Goal: Information Seeking & Learning: Learn about a topic

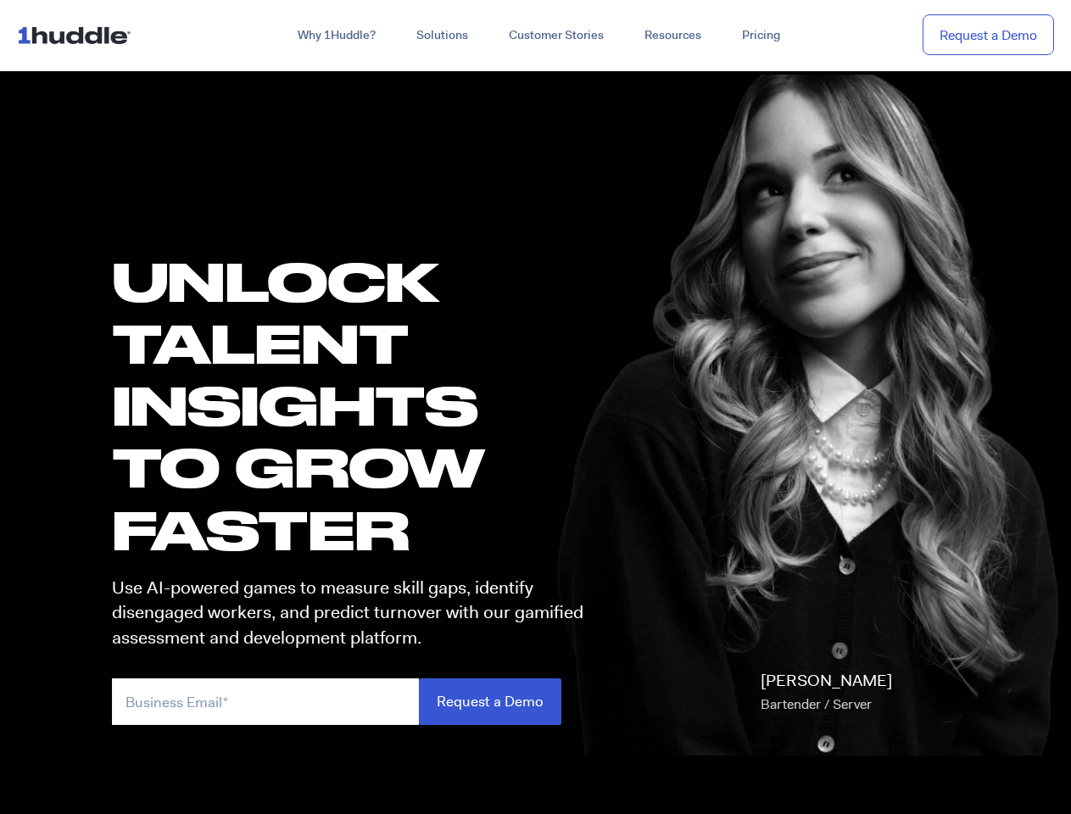
click at [535, 407] on h1 "UNLOCK TALENT INSIGHTS TO GROW FASTER" at bounding box center [368, 405] width 512 height 310
click at [335, 36] on link "Why 1Huddle?" at bounding box center [336, 35] width 119 height 31
click at [441, 36] on link "Solutions" at bounding box center [442, 35] width 92 height 31
click at [672, 36] on link "Resources" at bounding box center [673, 35] width 98 height 31
click at [368, 702] on input "email" at bounding box center [265, 702] width 307 height 47
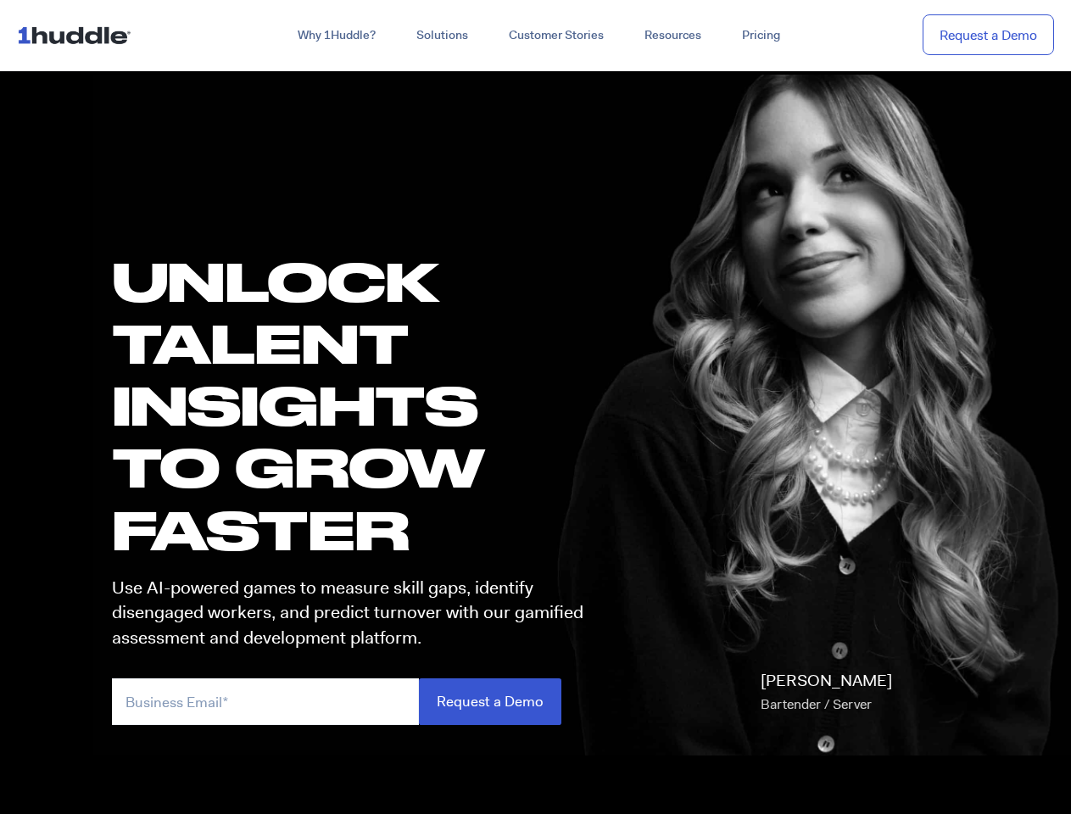
click at [489, 702] on input "Request a Demo" at bounding box center [490, 702] width 143 height 47
